Goal: Information Seeking & Learning: Find specific fact

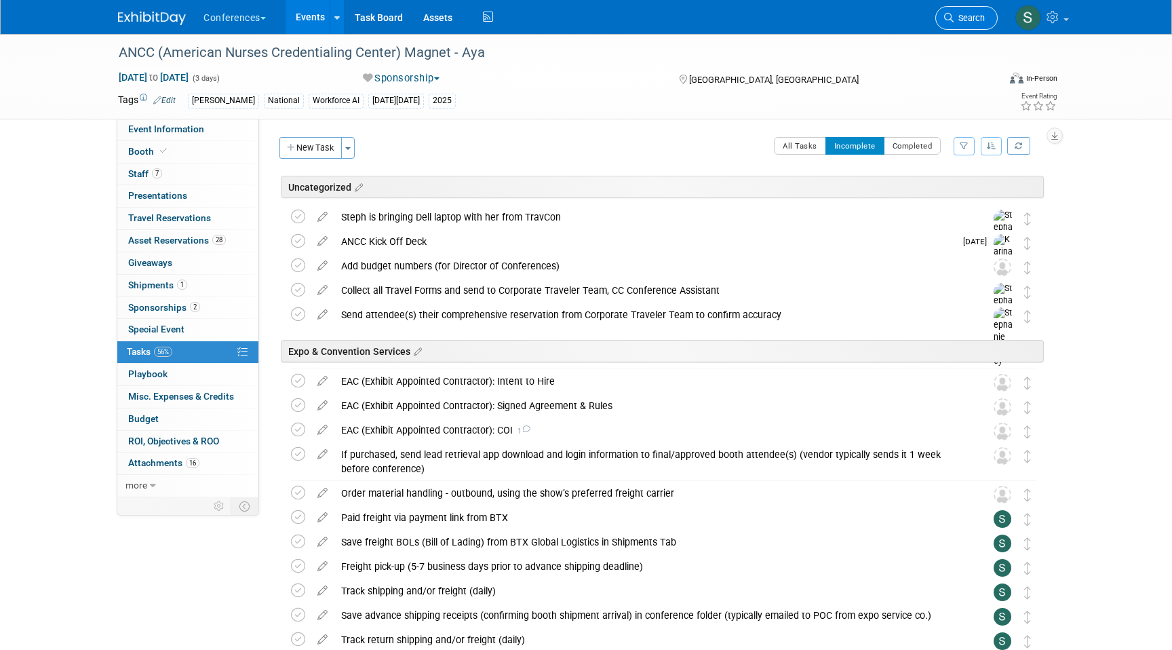
click at [961, 19] on span "Search" at bounding box center [969, 18] width 31 height 10
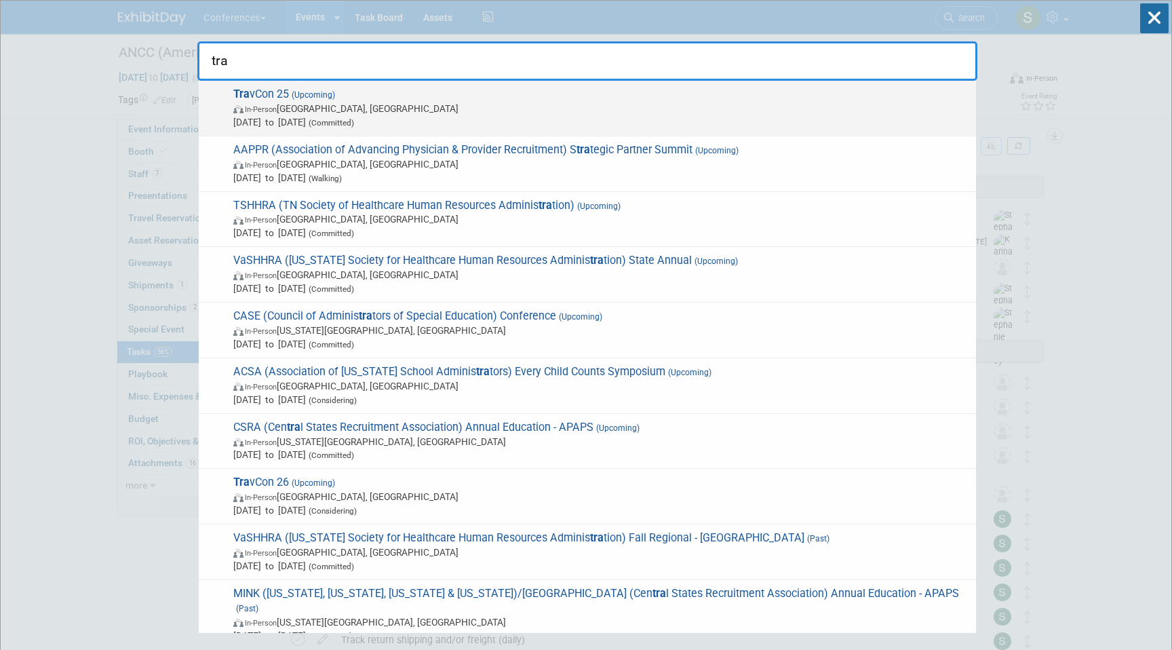
type input "tra"
click at [630, 118] on span "[DATE] to [DATE] (Committed)" at bounding box center [601, 122] width 736 height 14
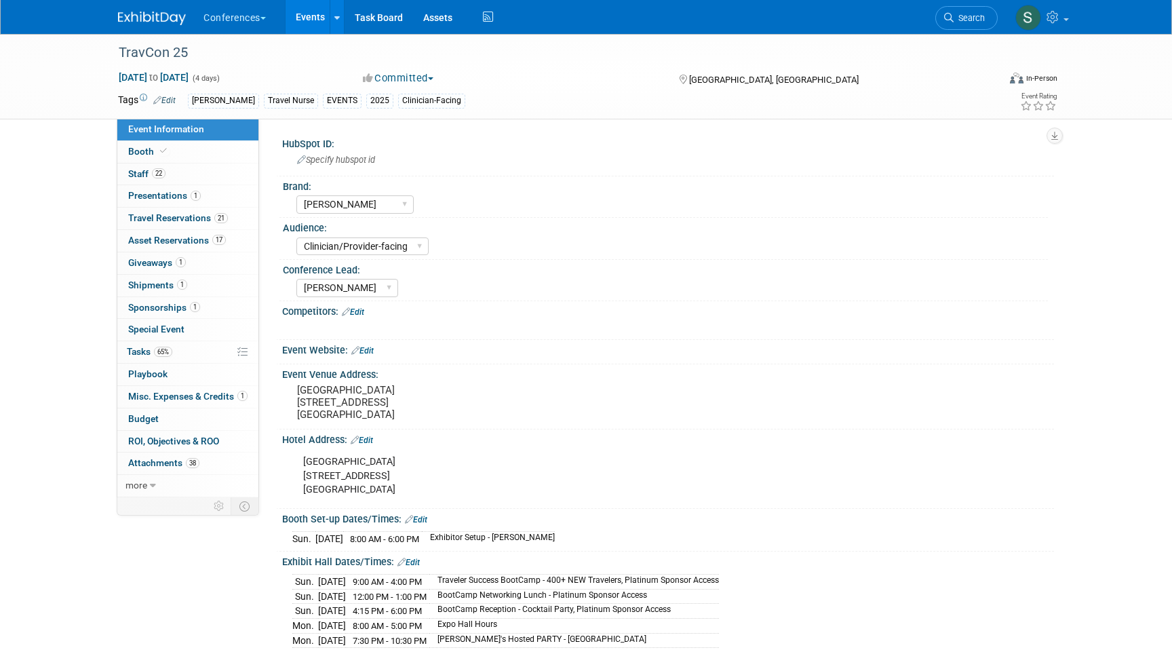
select select "[PERSON_NAME]"
select select "Clinician/Provider-facing"
select select "[PERSON_NAME]"
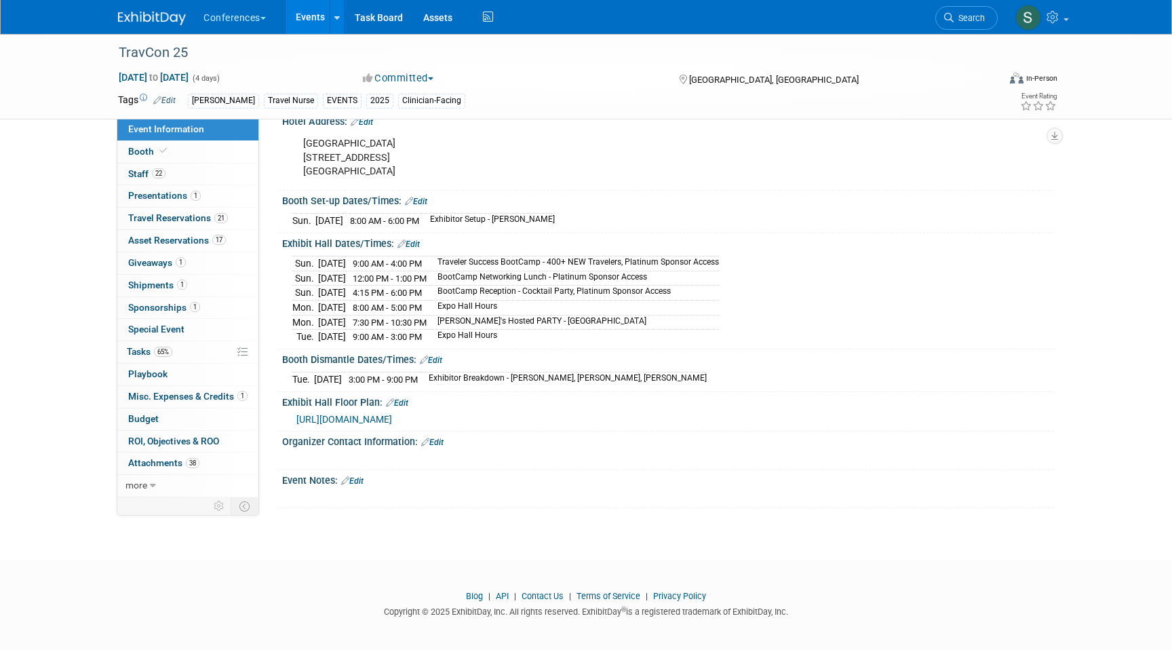
scroll to position [320, 0]
click at [195, 151] on link "Booth" at bounding box center [187, 152] width 141 height 22
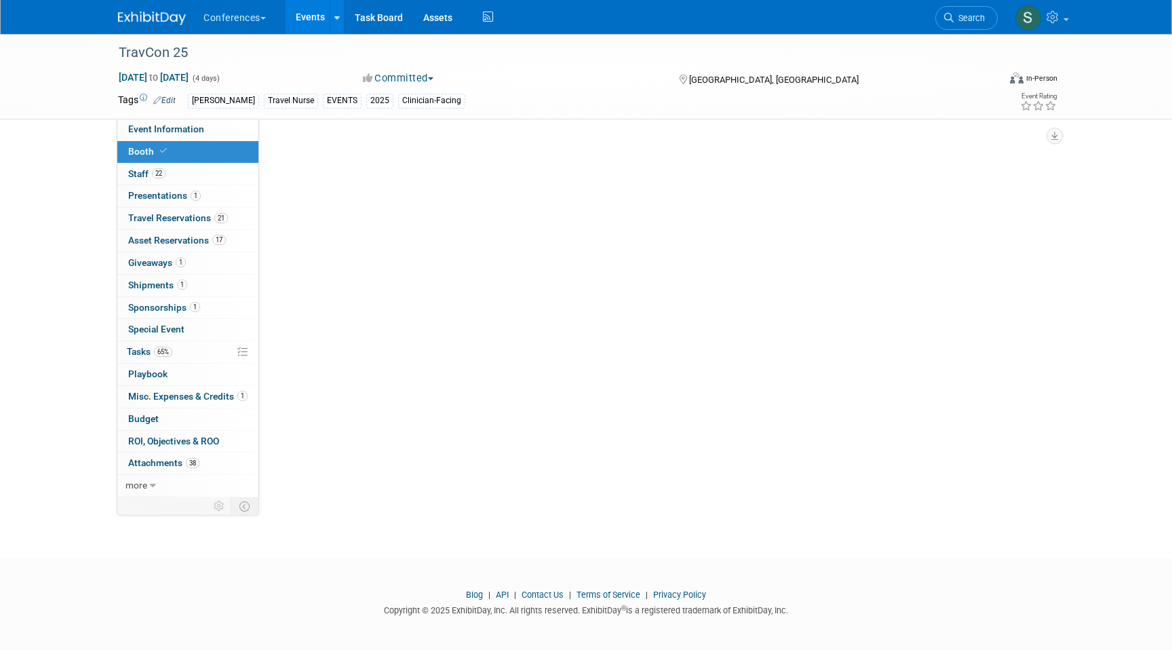
scroll to position [0, 0]
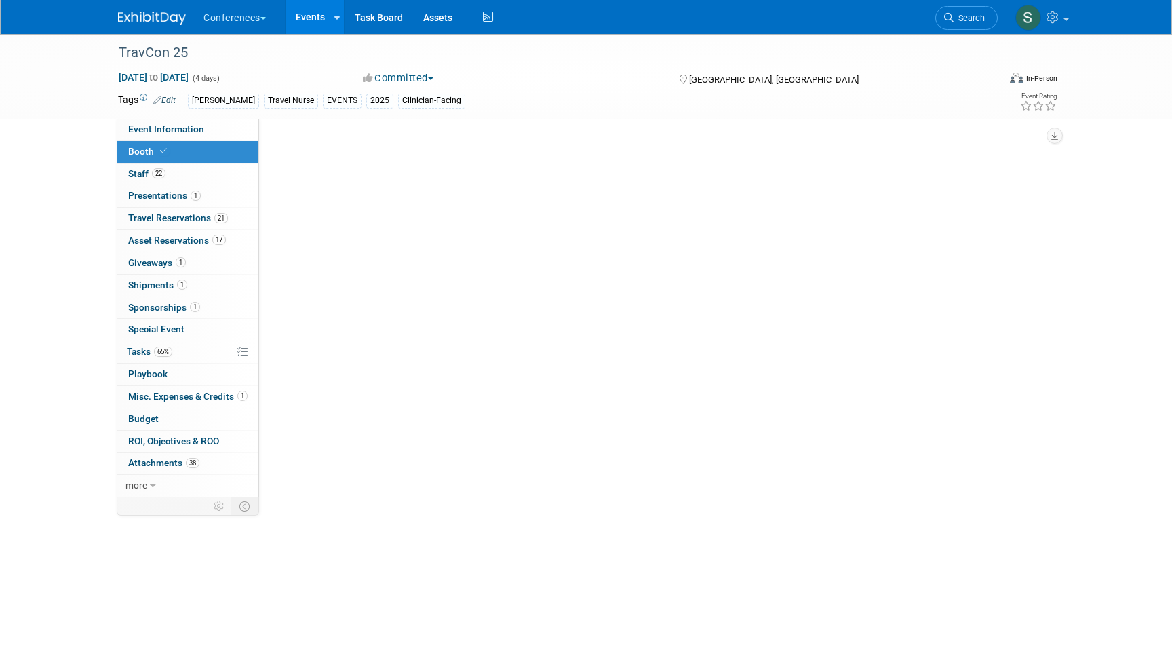
select select "20'x20'"
select select "Yes"
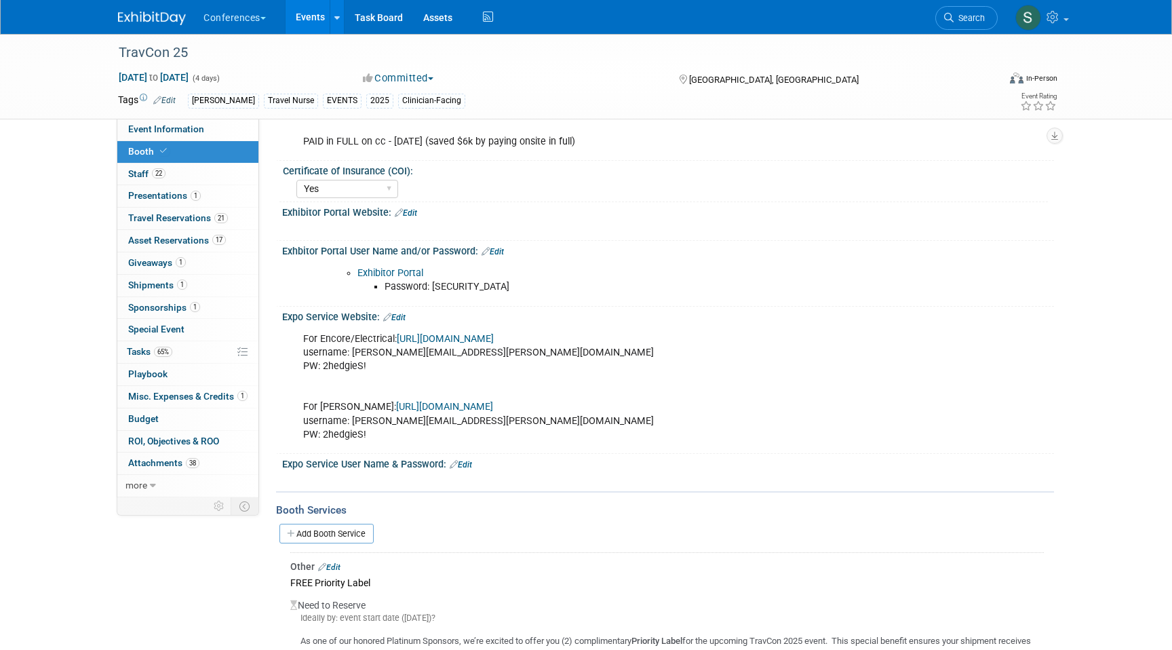
scroll to position [228, 0]
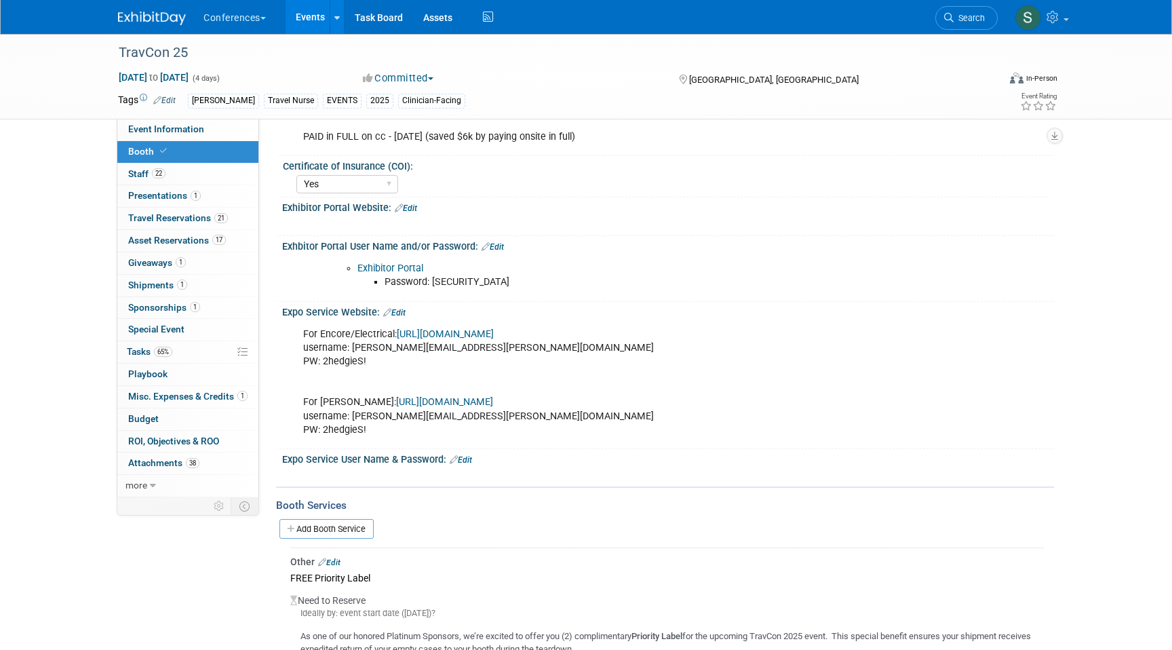
click at [411, 267] on link "Exhibitor Portal" at bounding box center [391, 269] width 66 height 12
drag, startPoint x: 433, startPoint y: 284, endPoint x: 500, endPoint y: 284, distance: 66.5
click at [500, 284] on li "Password: exhibitor2025" at bounding box center [641, 282] width 512 height 14
copy li "exhibitor2025"
click at [195, 124] on span "Event Information" at bounding box center [166, 128] width 76 height 11
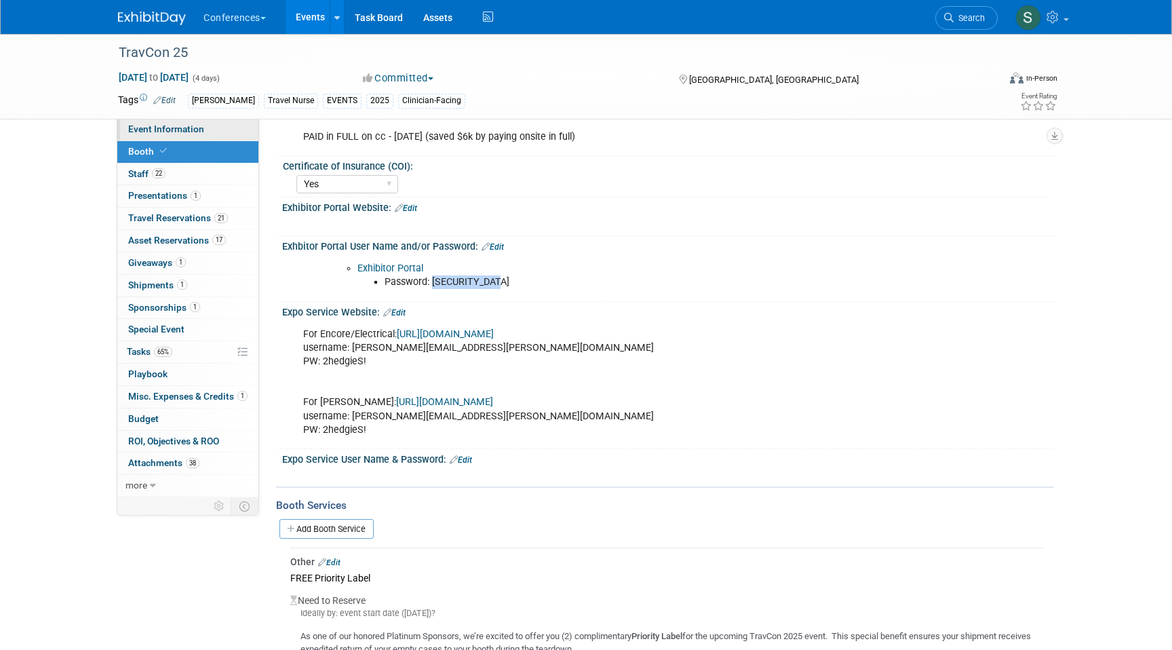
scroll to position [0, 0]
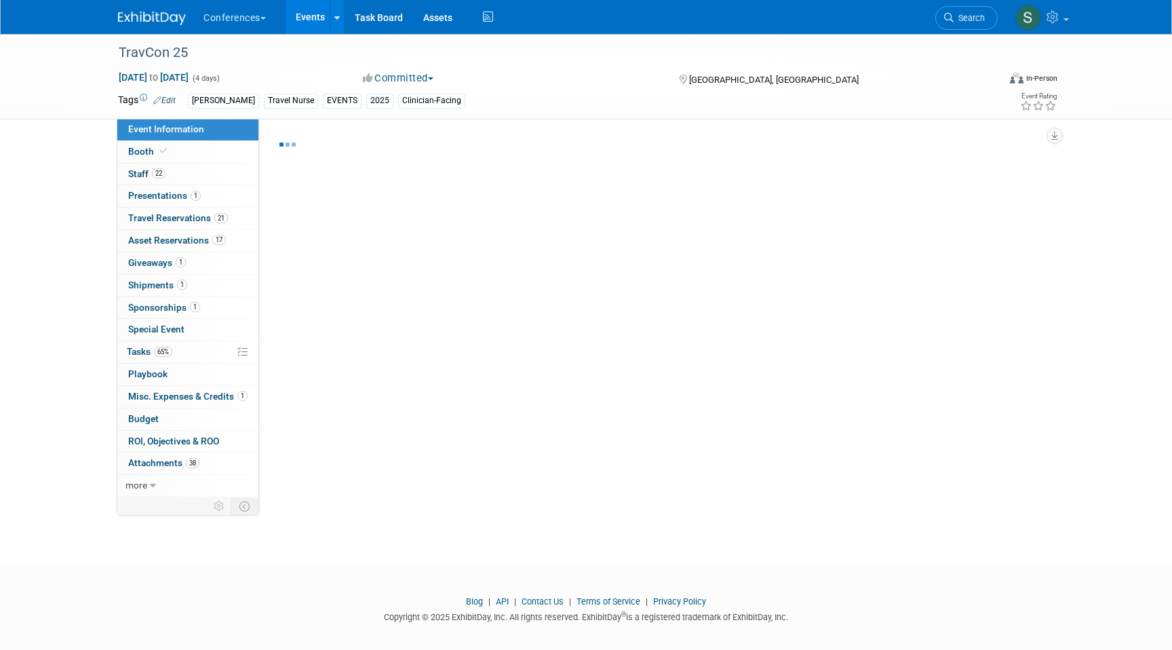
select select "[PERSON_NAME]"
select select "Clinician/Provider-facing"
select select "[PERSON_NAME]"
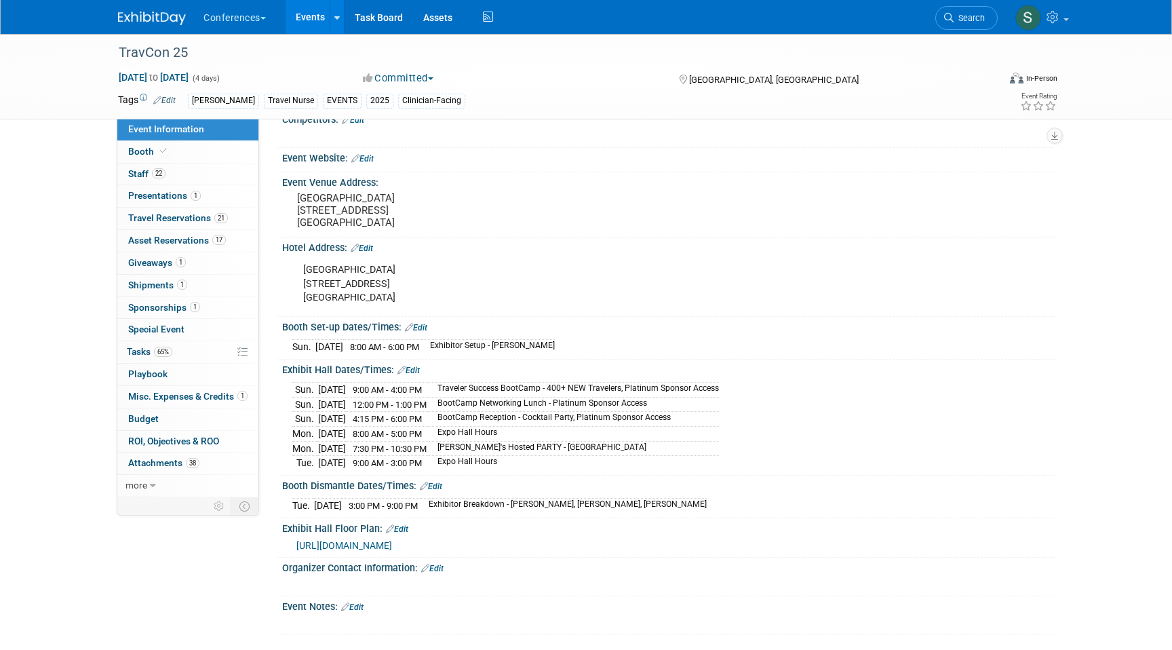
scroll to position [196, 0]
